Goal: Navigation & Orientation: Find specific page/section

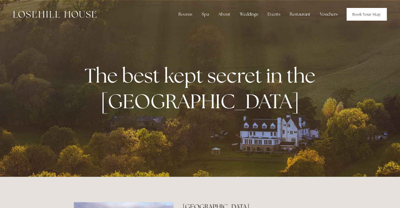
click at [366, 14] on link "Book Your Stay" at bounding box center [367, 14] width 40 height 13
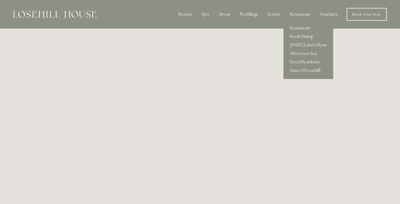
click at [293, 28] on link "Restaurant" at bounding box center [309, 28] width 50 height 8
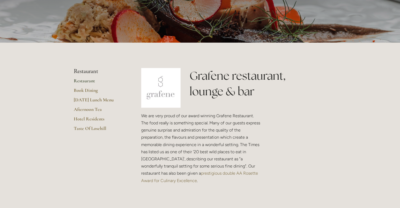
scroll to position [74, 0]
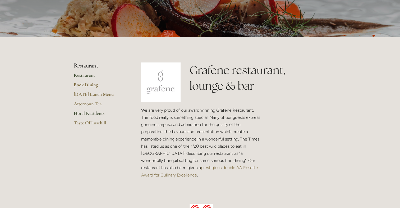
click at [82, 114] on link "Hotel Residents" at bounding box center [99, 115] width 51 height 10
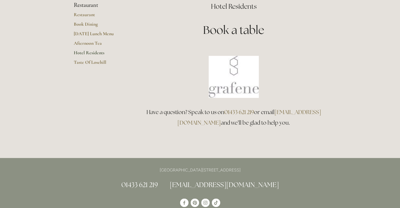
scroll to position [53, 0]
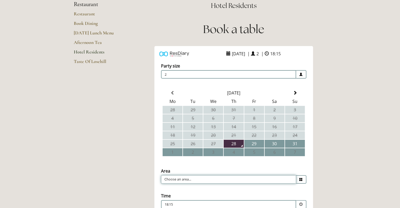
click at [222, 179] on input "Choose an area..." at bounding box center [228, 179] width 135 height 8
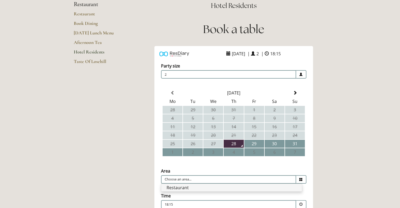
click at [253, 188] on li "Restaurant" at bounding box center [231, 187] width 141 height 7
type input "Restaurant"
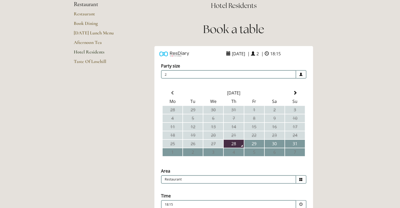
click at [82, 132] on main "Restaurant Restaurant Book Dining Sunday Lunch Menu Afternoon Tea Hotel Residen…" at bounding box center [200, 159] width 270 height 366
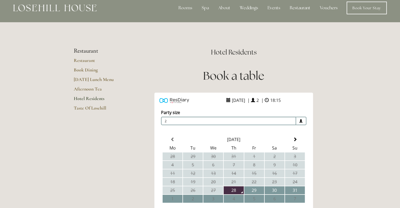
scroll to position [0, 0]
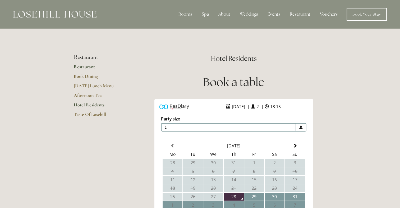
click at [82, 69] on link "Restaurant" at bounding box center [99, 69] width 51 height 10
